Goal: Transaction & Acquisition: Purchase product/service

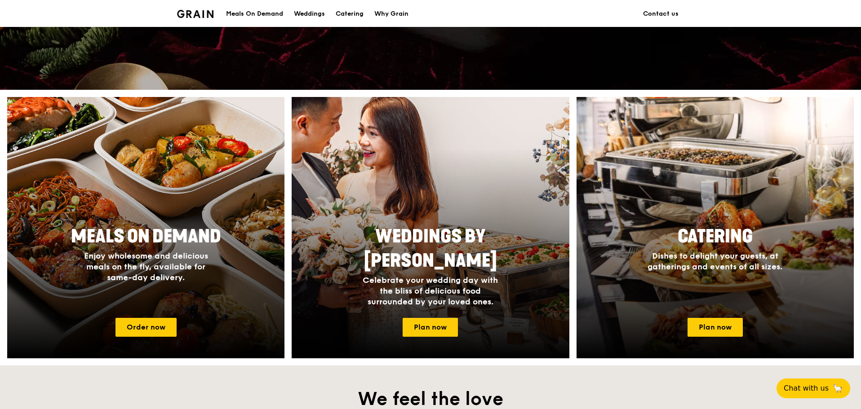
scroll to position [314, 0]
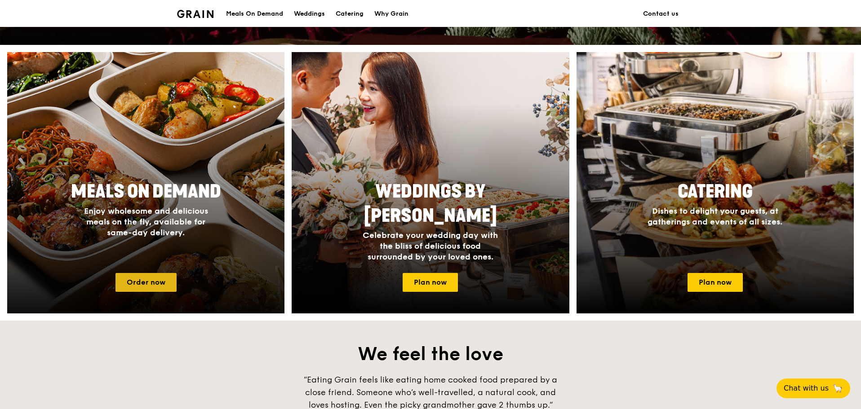
click at [147, 283] on link "Order now" at bounding box center [145, 282] width 61 height 19
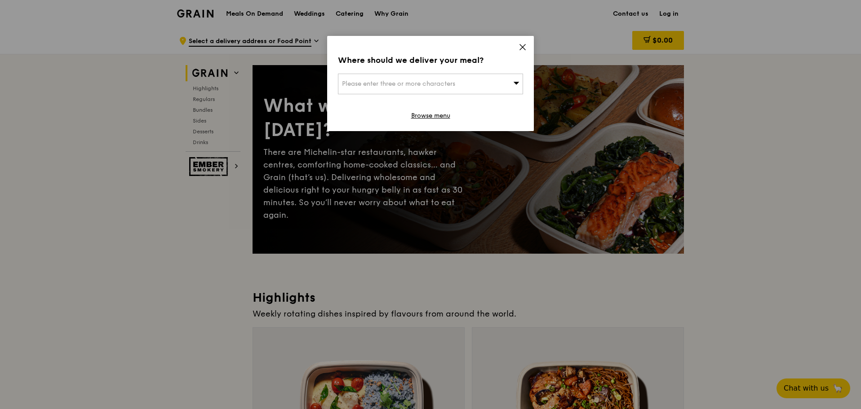
click at [525, 49] on icon at bounding box center [522, 47] width 8 height 8
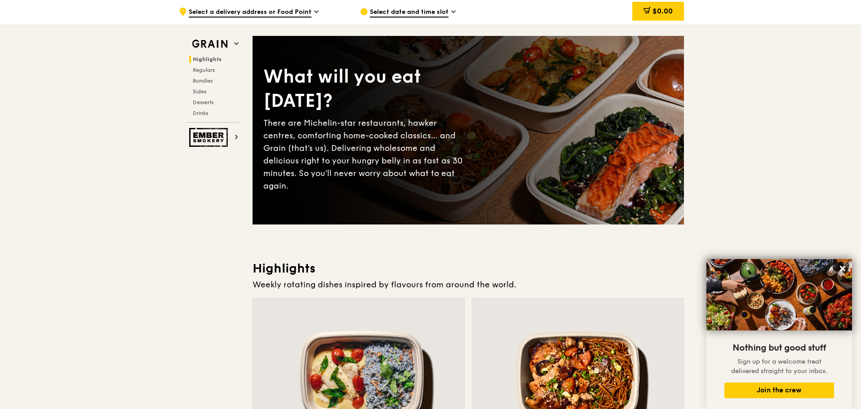
scroll to position [45, 0]
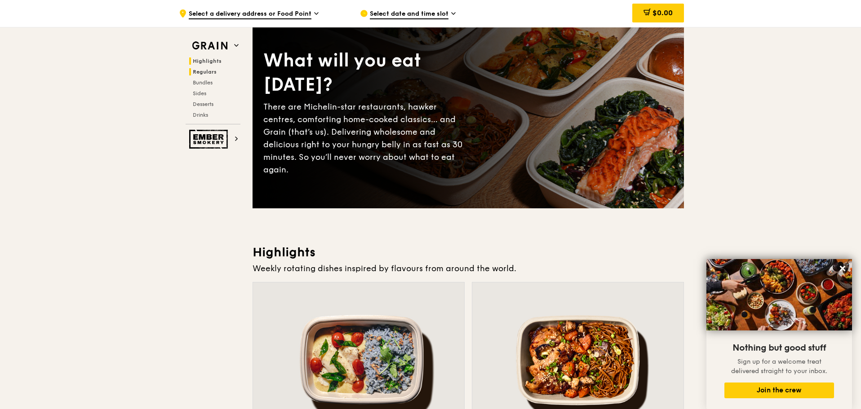
click at [203, 72] on span "Regulars" at bounding box center [205, 72] width 24 height 6
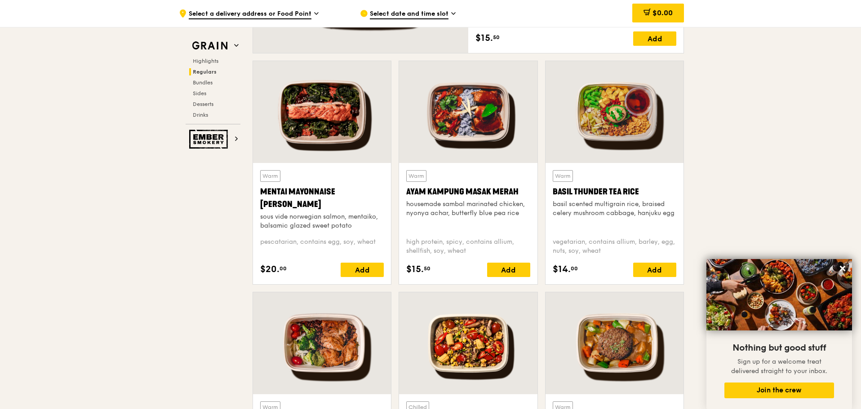
scroll to position [717, 0]
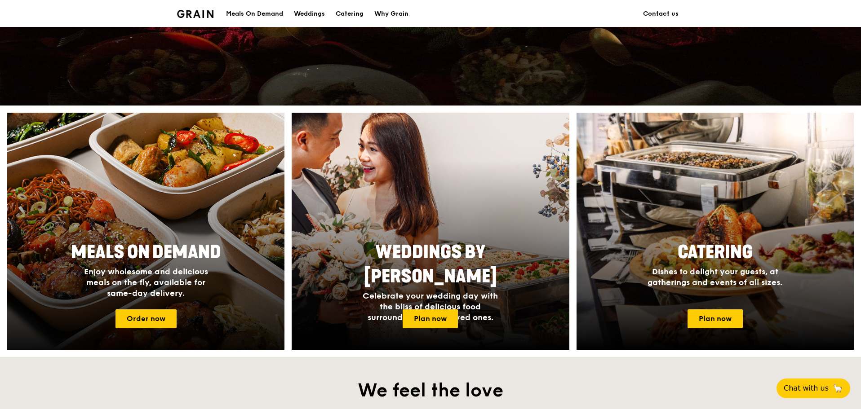
scroll to position [270, 0]
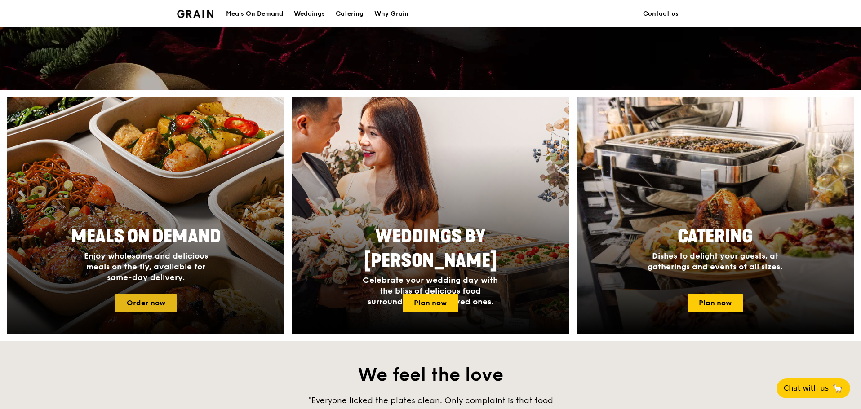
click at [160, 301] on link "Order now" at bounding box center [145, 303] width 61 height 19
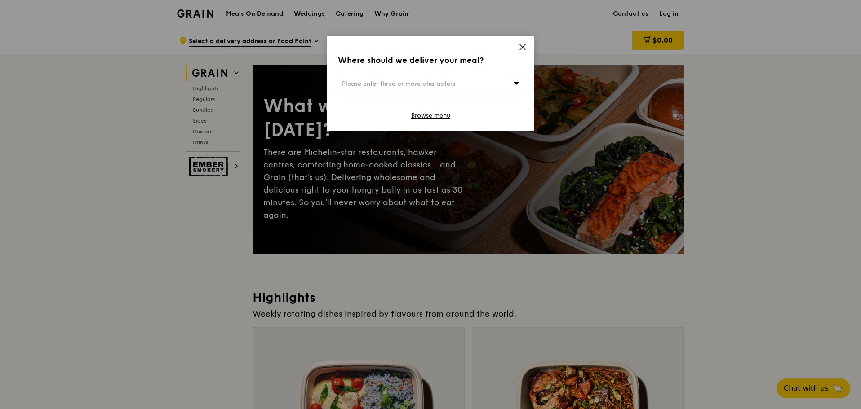
click at [525, 47] on icon at bounding box center [522, 47] width 8 height 8
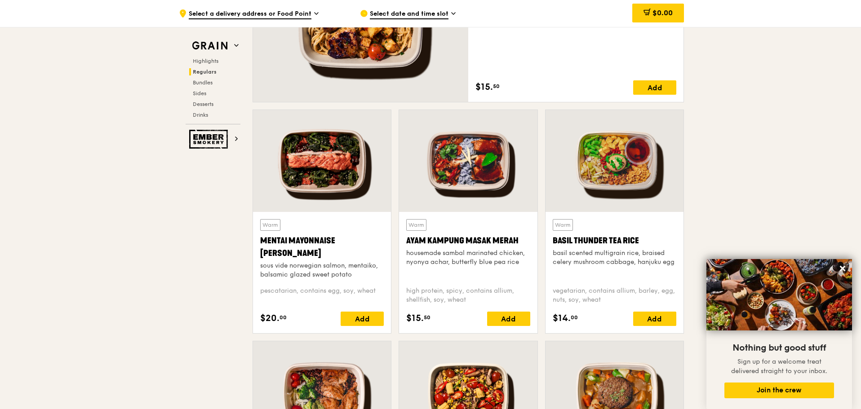
scroll to position [719, 0]
